Goal: Complete application form: Complete application form

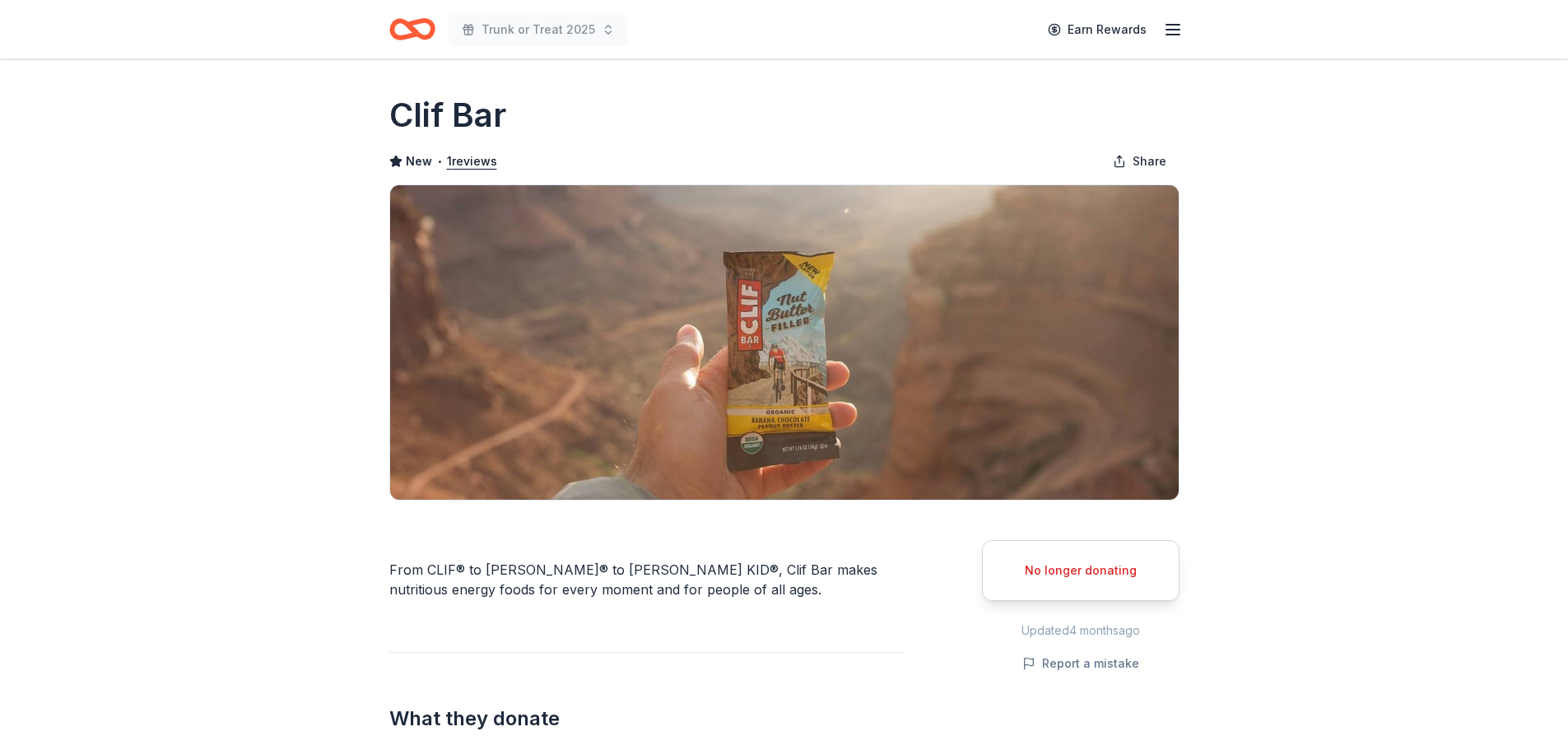
click at [404, 34] on icon "Home" at bounding box center [412, 29] width 46 height 39
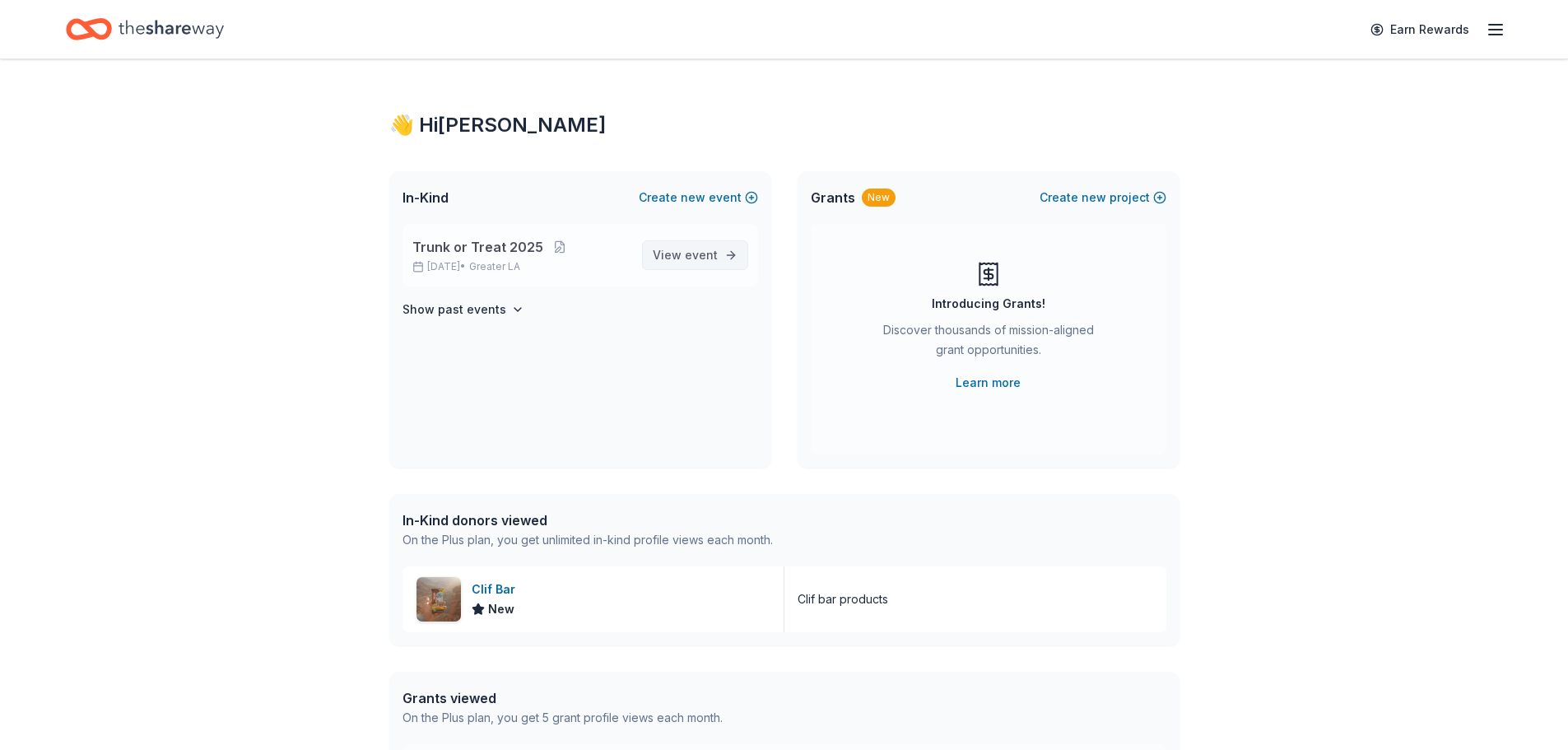
click at [718, 254] on link "View event" at bounding box center [695, 255] width 106 height 30
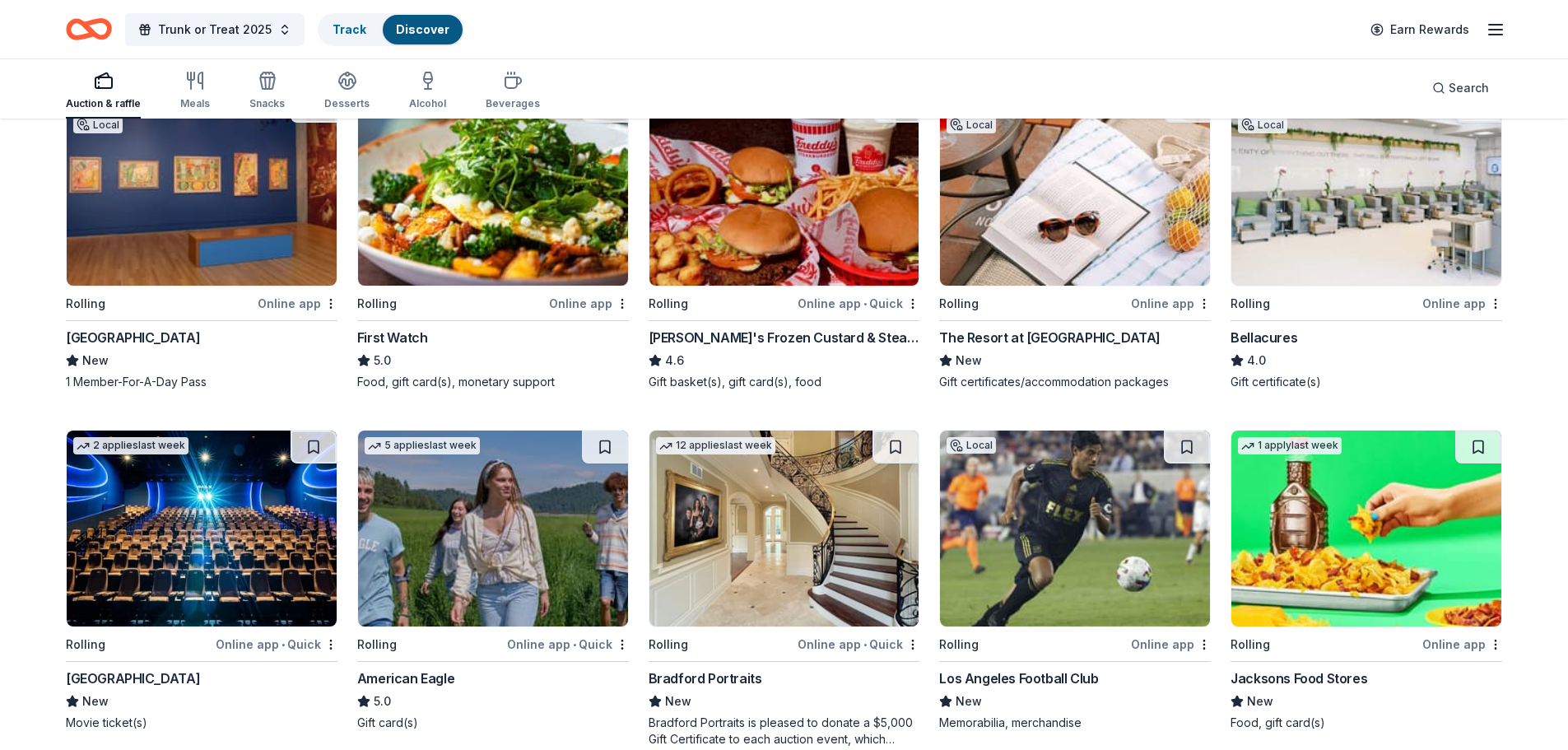
scroll to position [1634, 0]
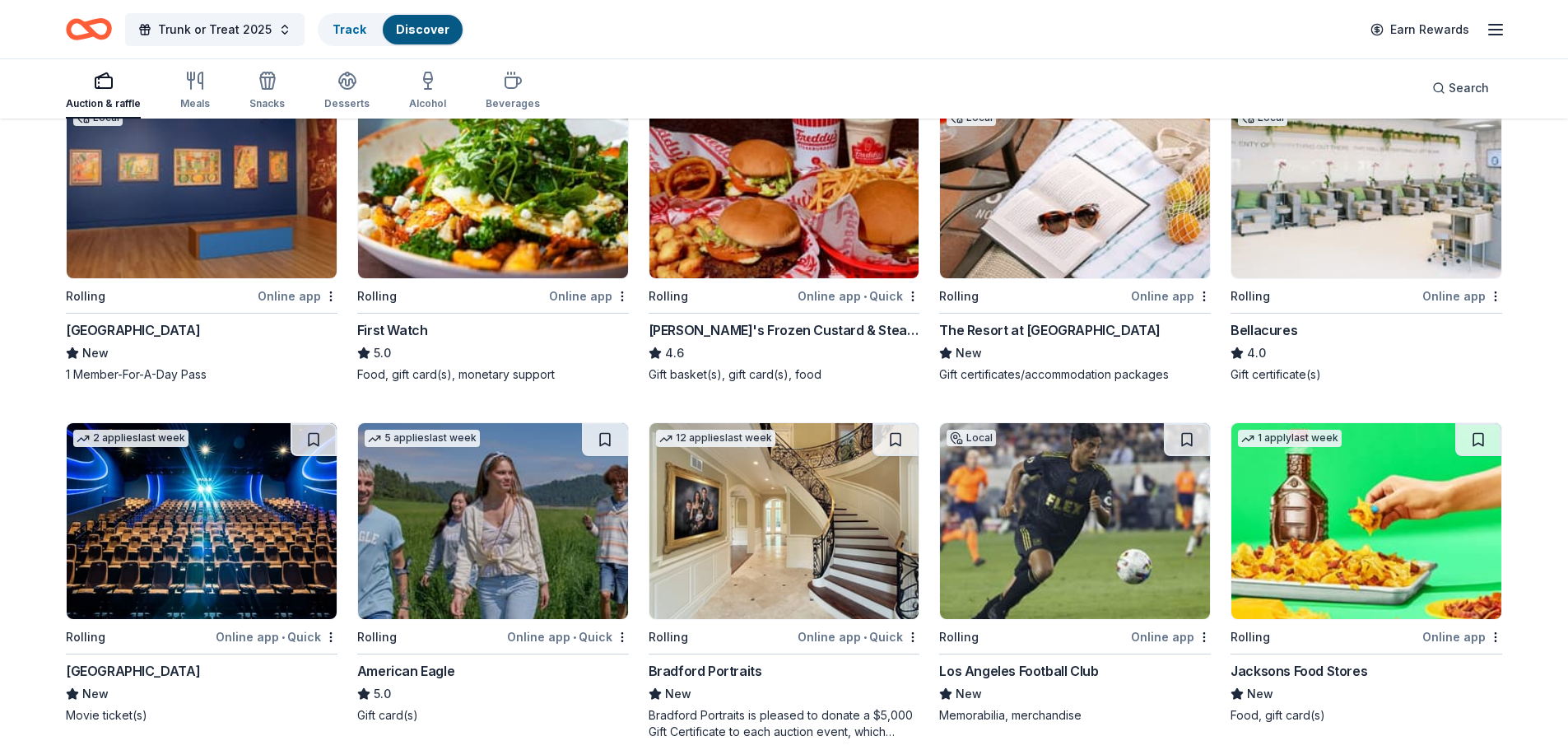
click at [1084, 223] on img at bounding box center [1075, 180] width 270 height 196
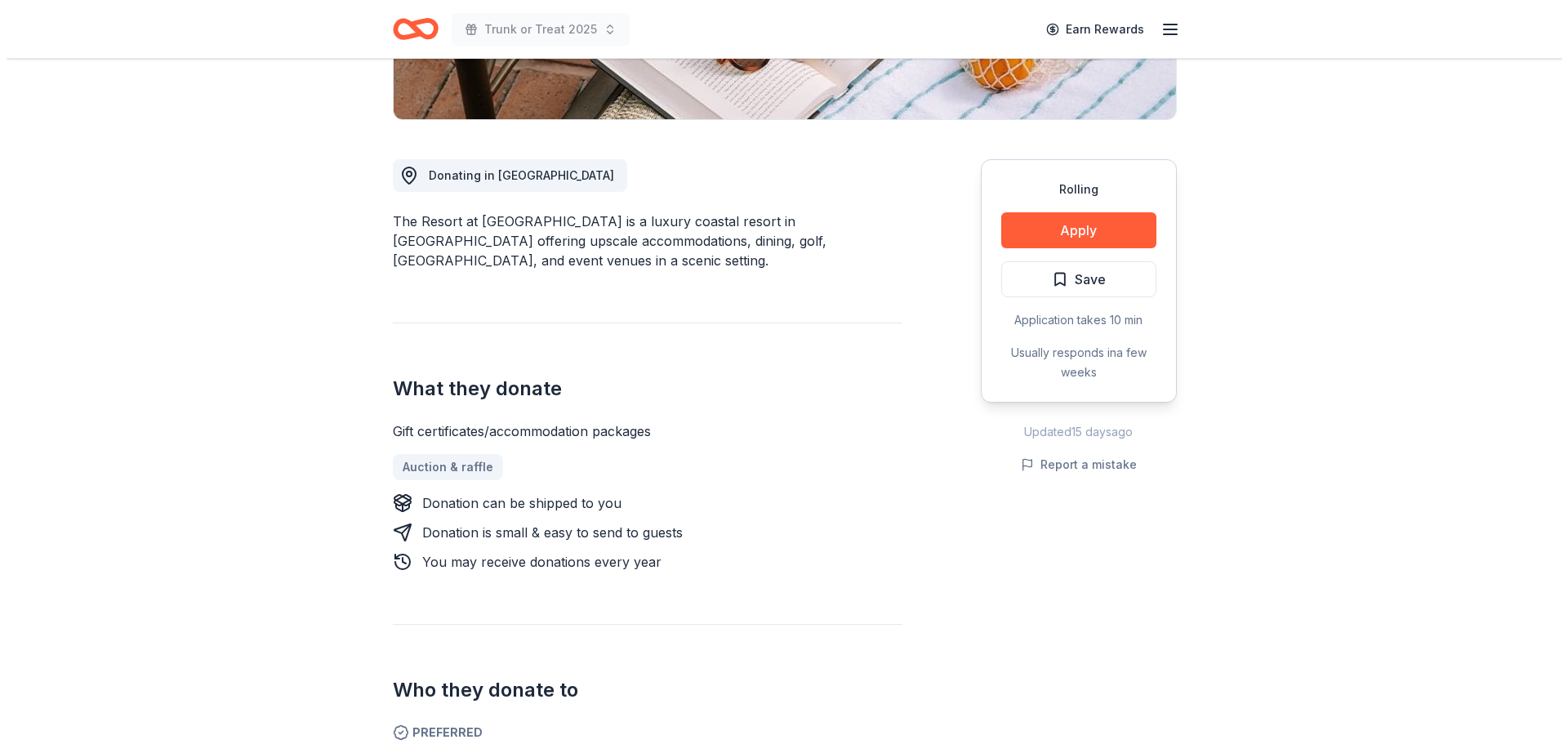
scroll to position [409, 0]
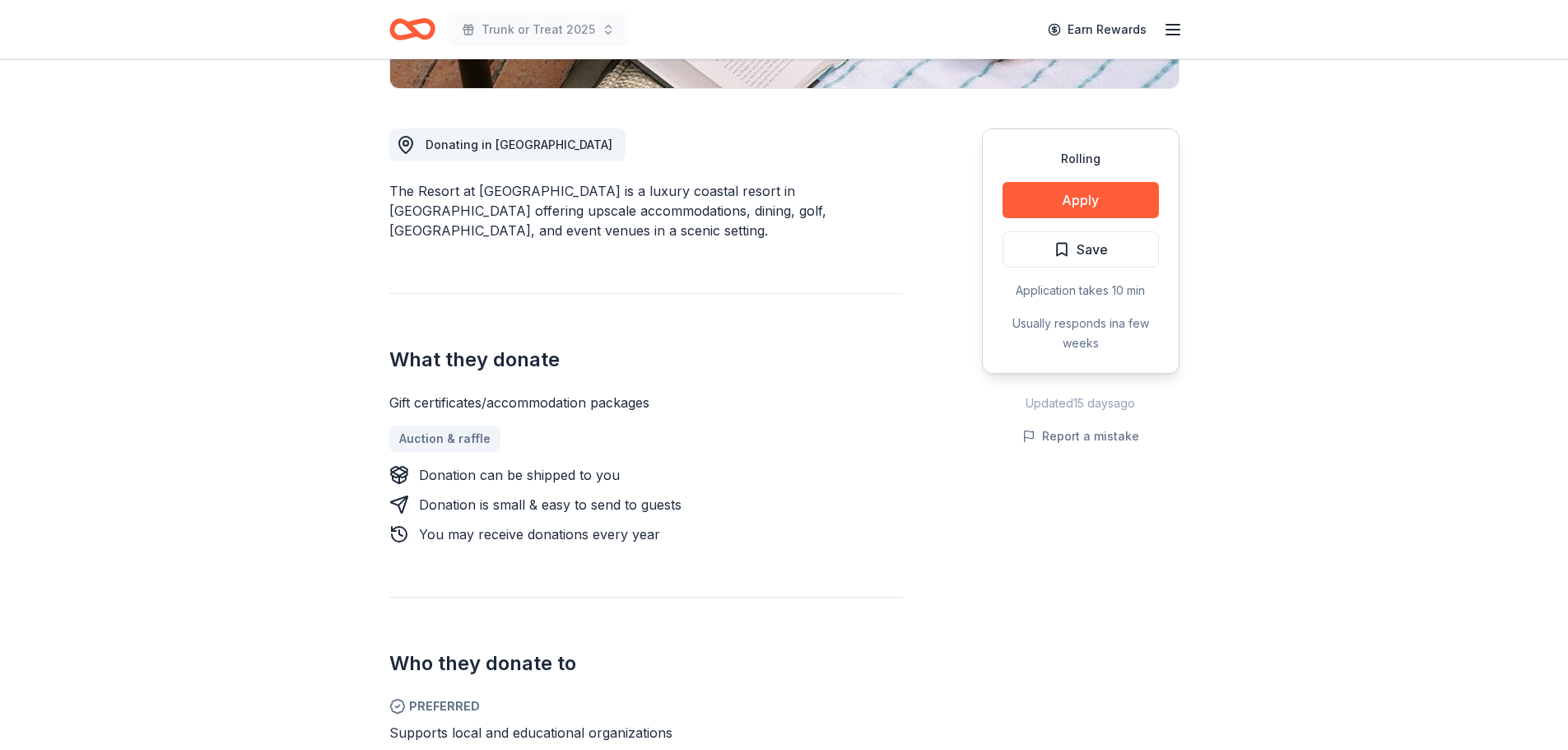
click at [1050, 218] on div "Rolling Apply Save Application takes 10 min Usually responds in a few weeks" at bounding box center [1080, 251] width 197 height 245
click at [1052, 204] on button "Apply" at bounding box center [1080, 200] width 156 height 36
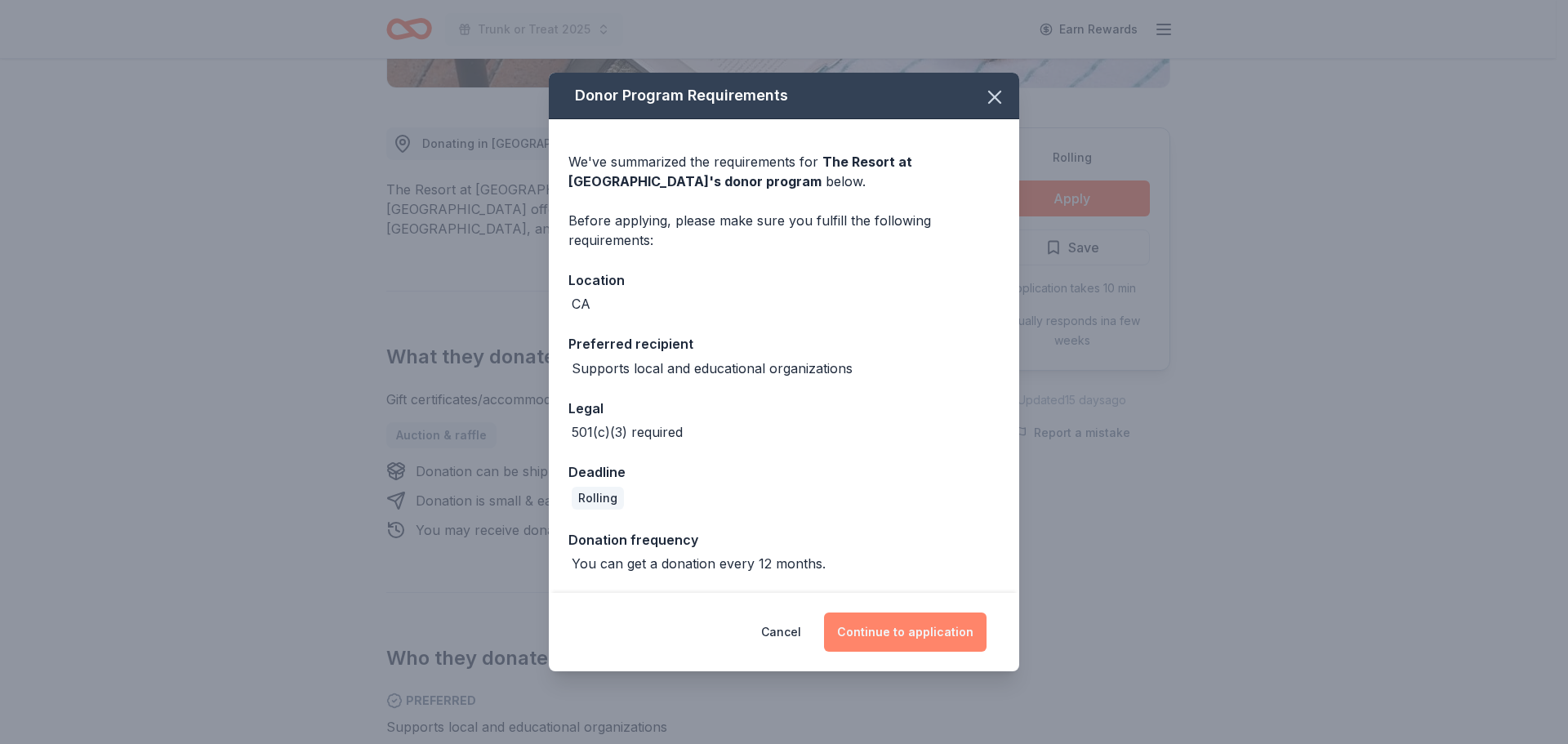
click at [904, 630] on button "Continue to application" at bounding box center [905, 632] width 163 height 39
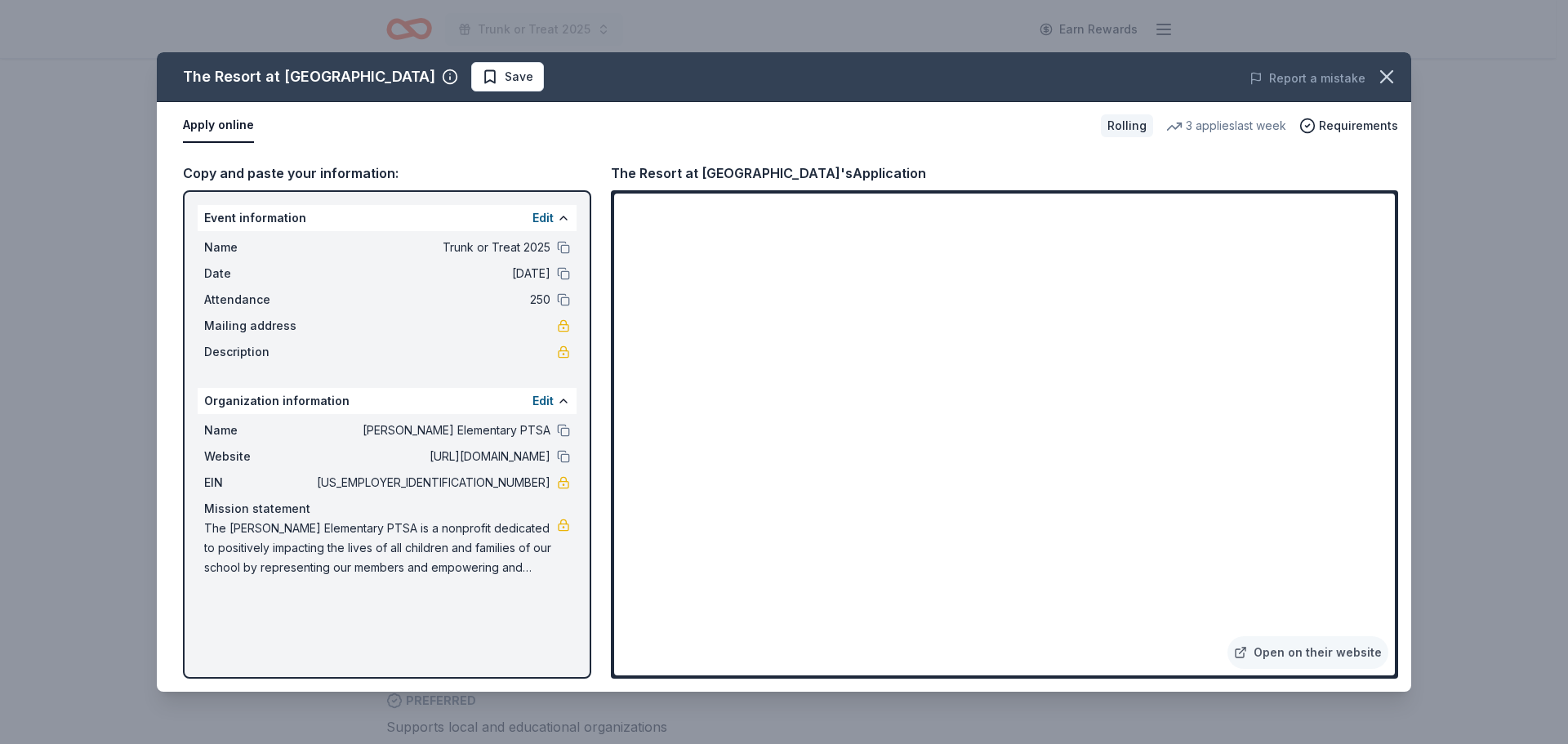
click at [233, 134] on button "Apply online" at bounding box center [218, 125] width 71 height 34
click at [1271, 661] on link "Open on their website" at bounding box center [1307, 653] width 161 height 33
